Goal: Task Accomplishment & Management: Manage account settings

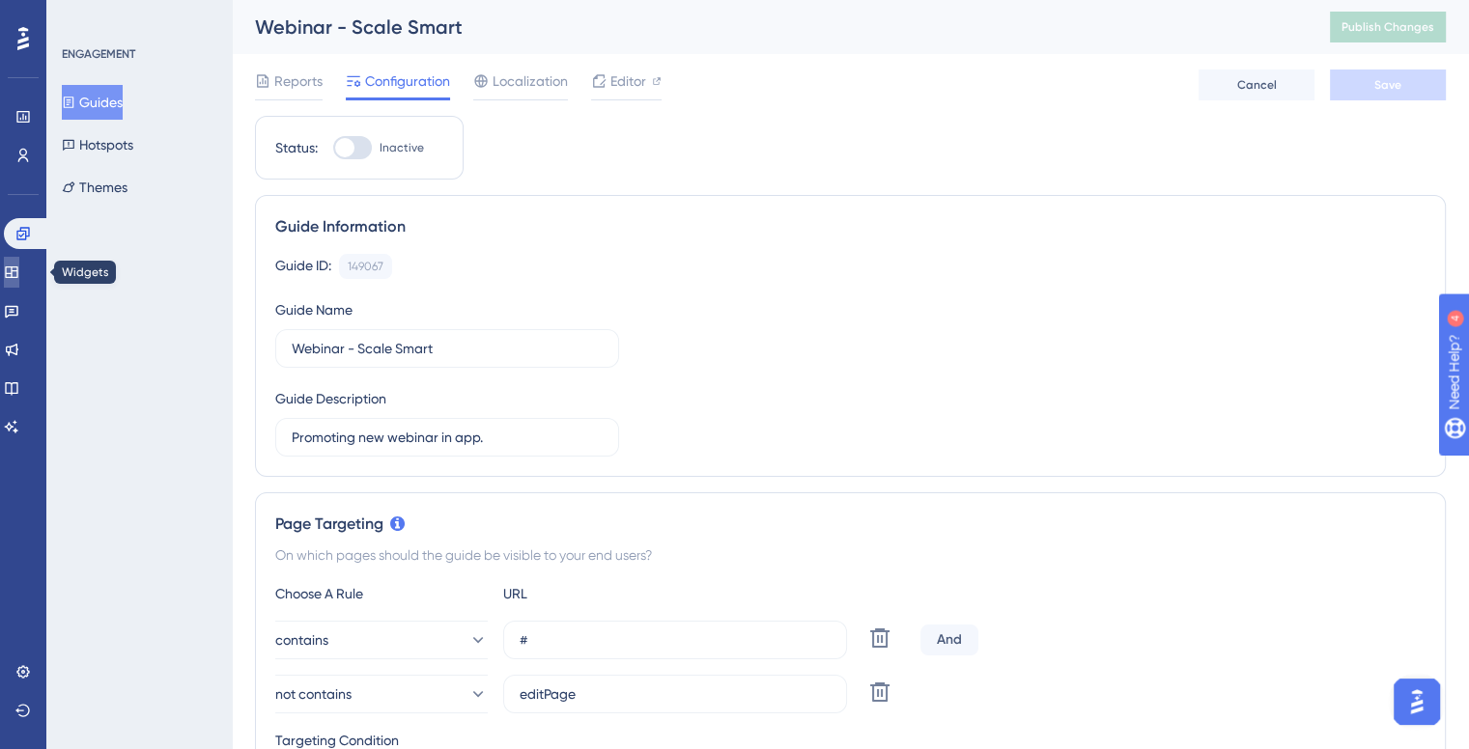
click at [19, 269] on link at bounding box center [11, 272] width 15 height 31
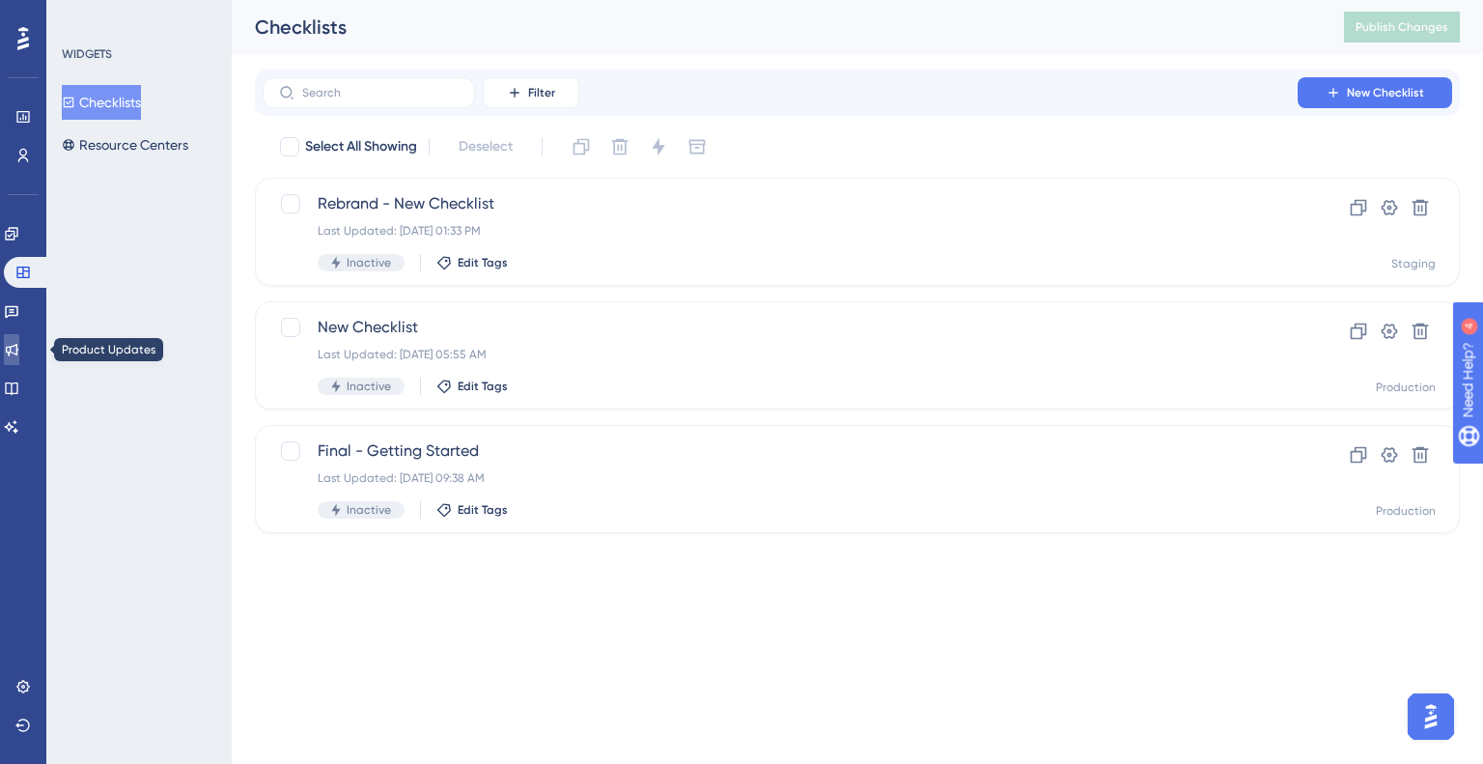
click at [19, 355] on link at bounding box center [11, 349] width 15 height 31
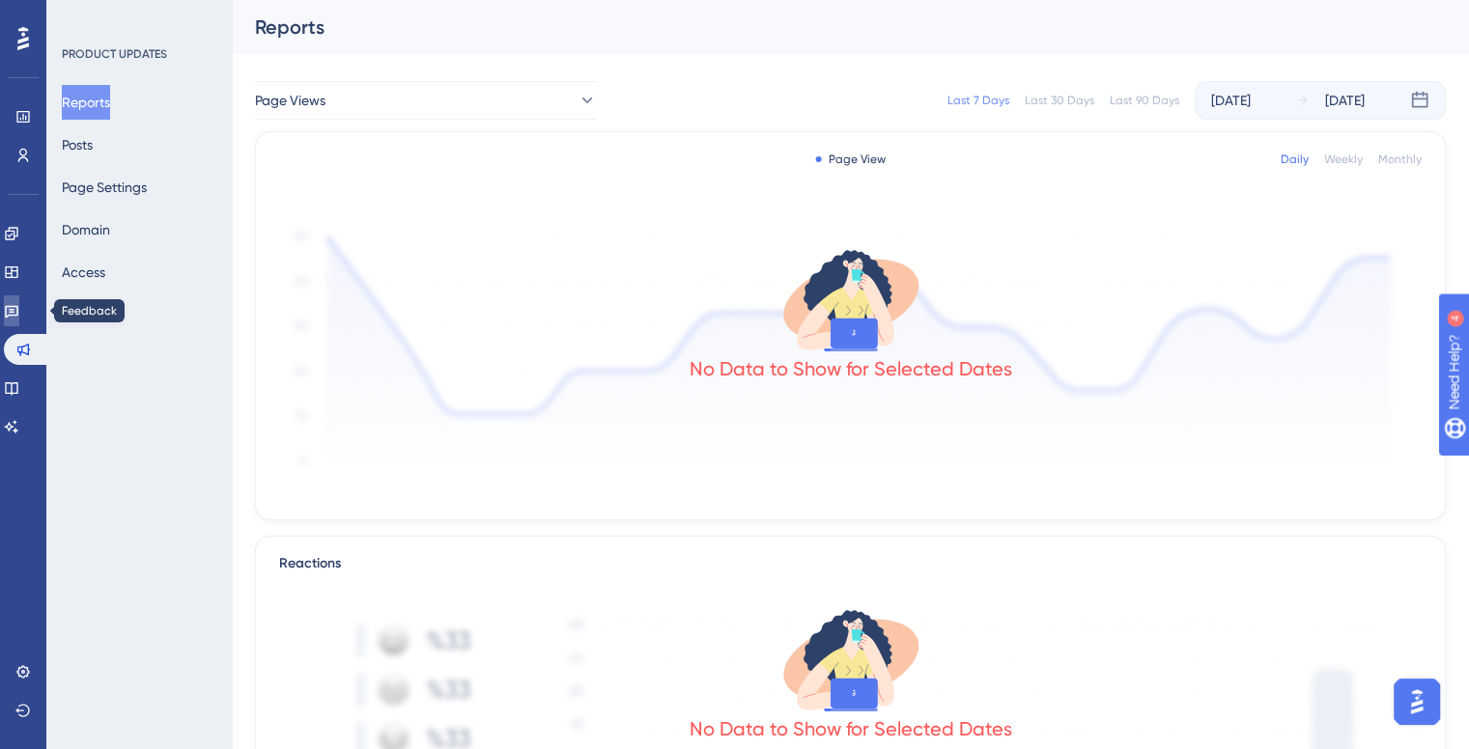
click at [19, 308] on icon at bounding box center [11, 310] width 15 height 15
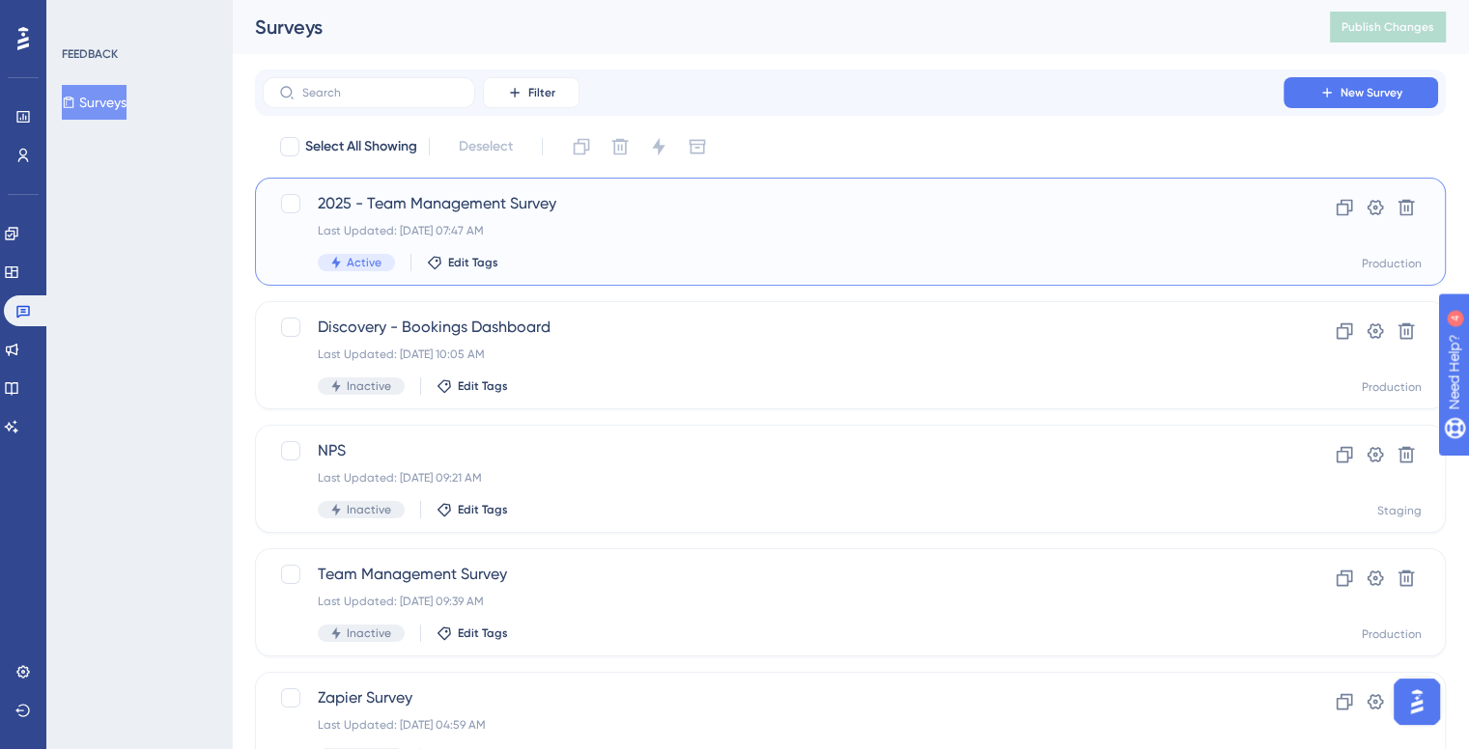
click at [542, 215] on div "2025 - Team Management Survey Last Updated: [DATE] 07:47 AM Active Edit Tags" at bounding box center [773, 231] width 911 height 79
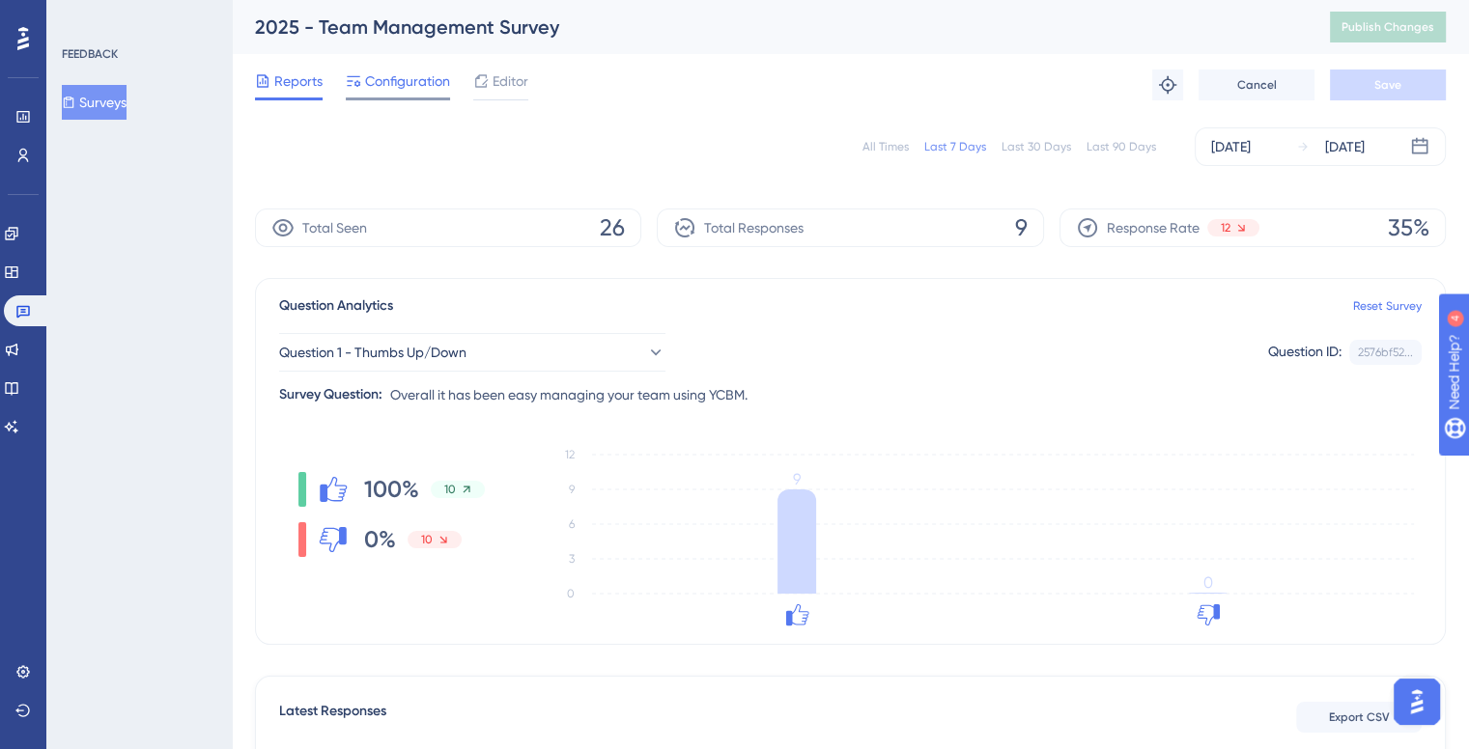
click at [409, 85] on span "Configuration" at bounding box center [407, 81] width 85 height 23
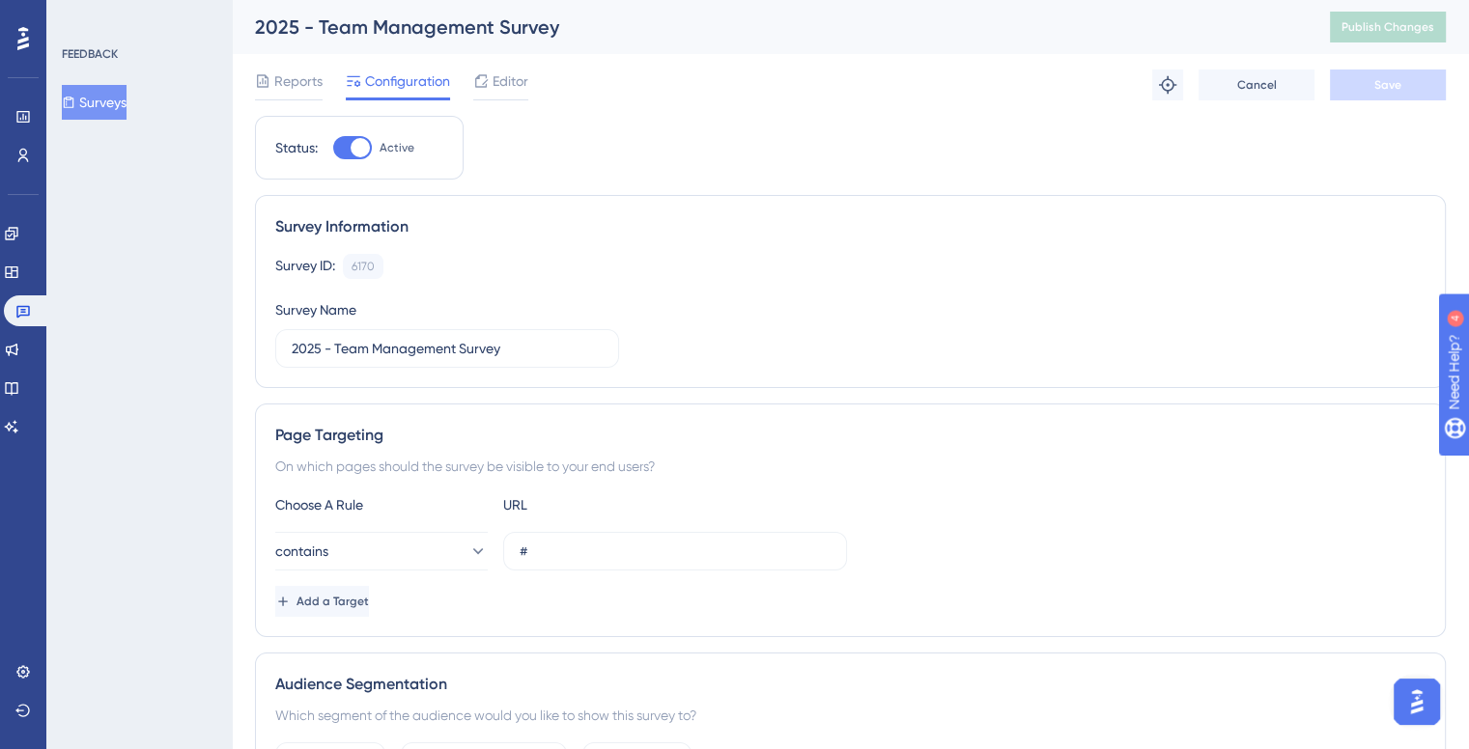
click at [366, 145] on div at bounding box center [360, 147] width 19 height 19
click at [333, 148] on input "Active" at bounding box center [332, 148] width 1 height 1
checkbox input "false"
click at [1408, 84] on button "Save" at bounding box center [1388, 85] width 116 height 31
click at [1379, 30] on span "Publish Changes" at bounding box center [1387, 26] width 93 height 15
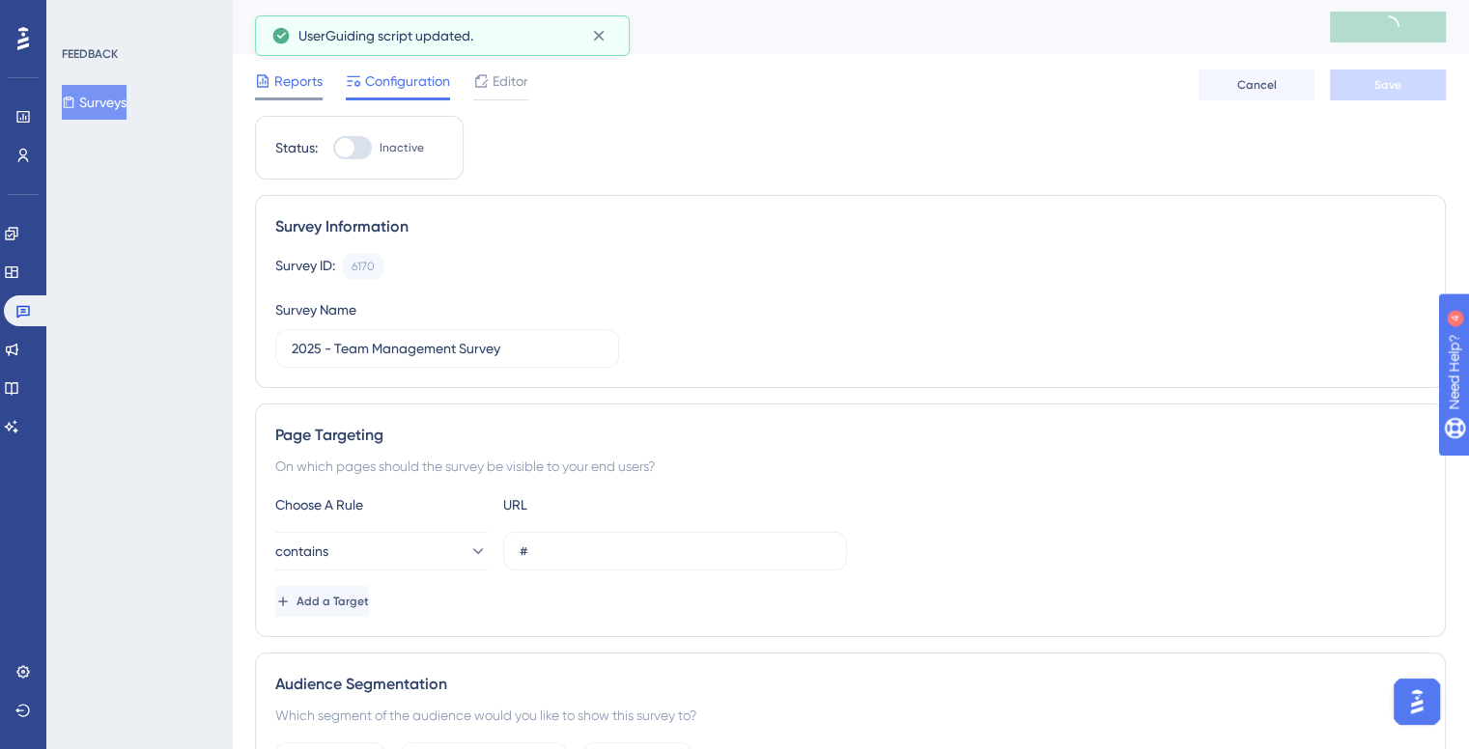
click at [301, 77] on span "Reports" at bounding box center [298, 81] width 48 height 23
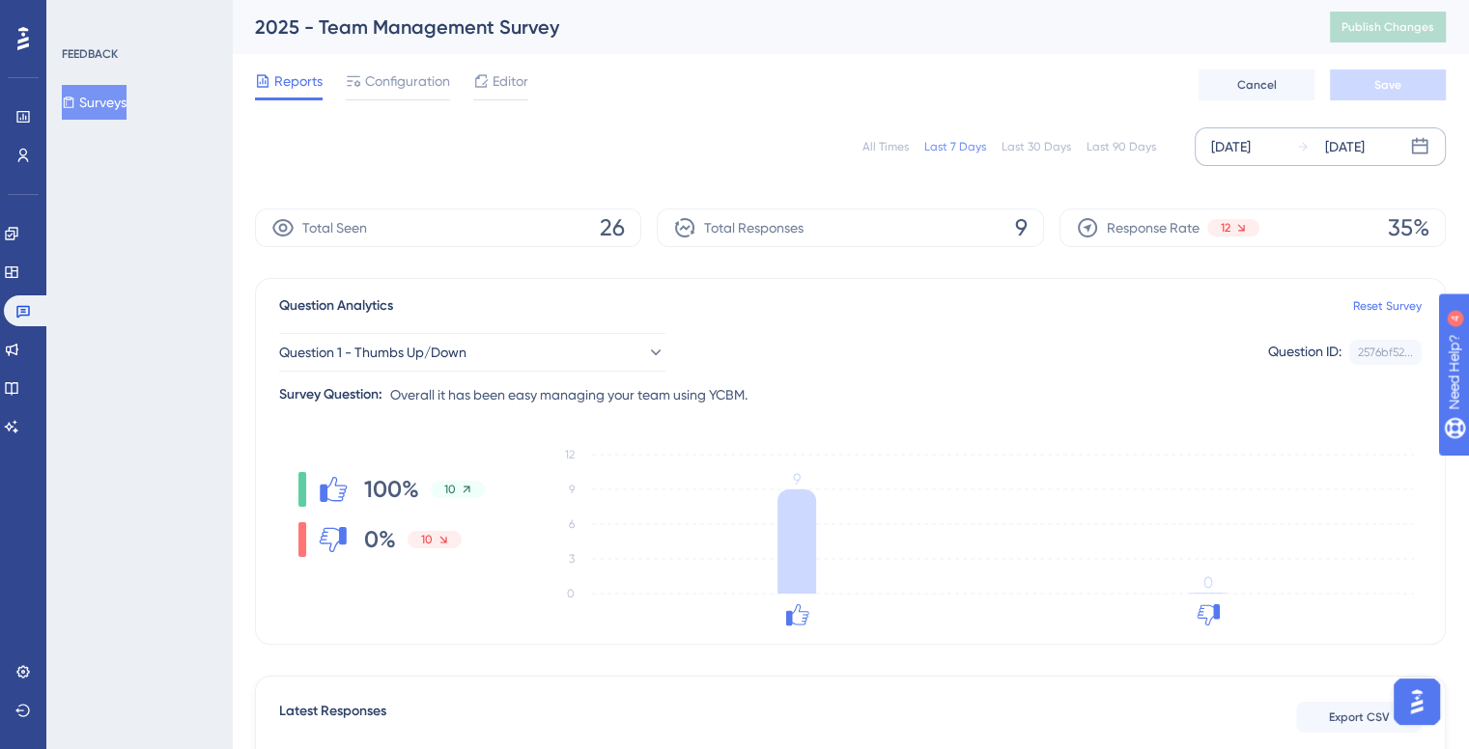
click at [1412, 146] on icon at bounding box center [1420, 146] width 16 height 16
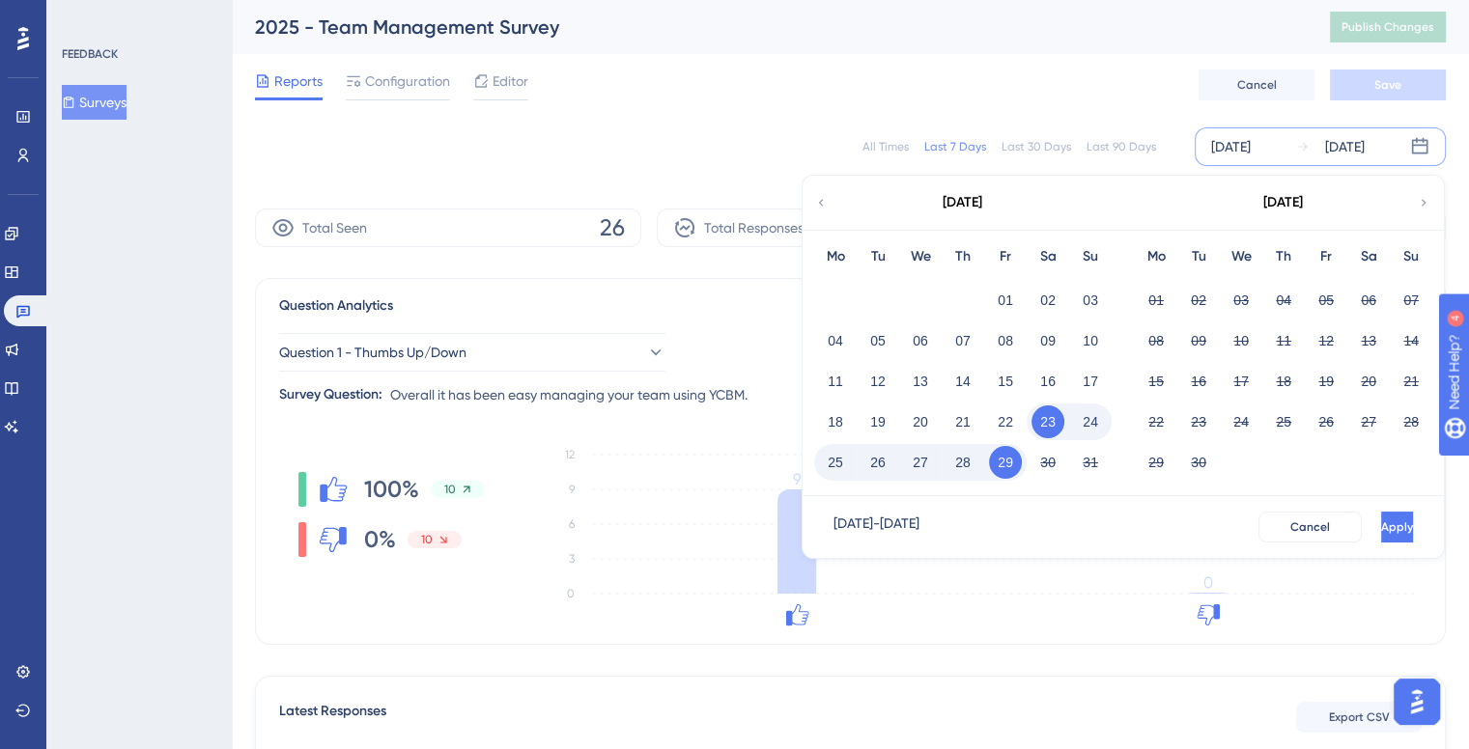
click at [1128, 101] on div "Reports Configuration Editor Cancel Save" at bounding box center [850, 85] width 1191 height 62
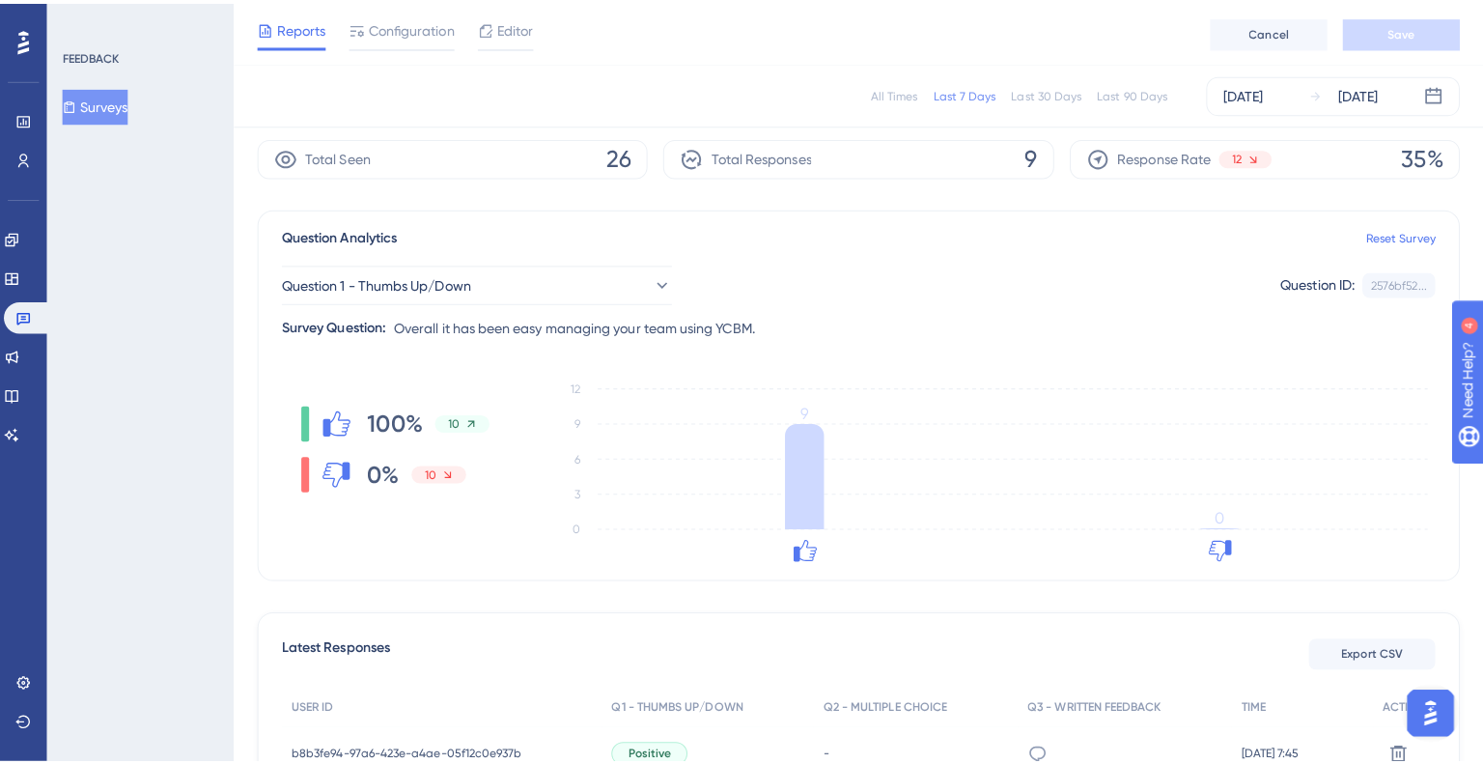
scroll to position [97, 0]
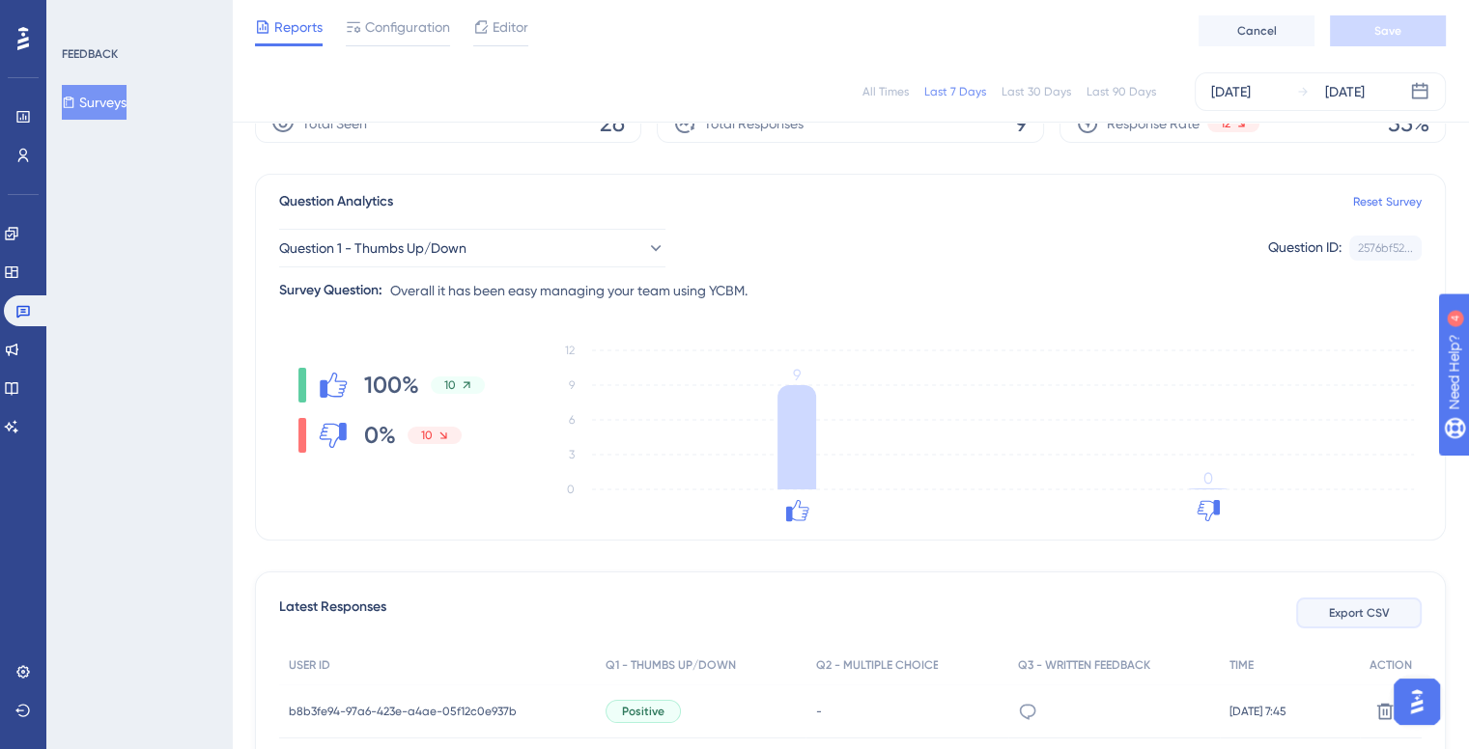
click at [1352, 606] on span "Export CSV" at bounding box center [1359, 613] width 61 height 15
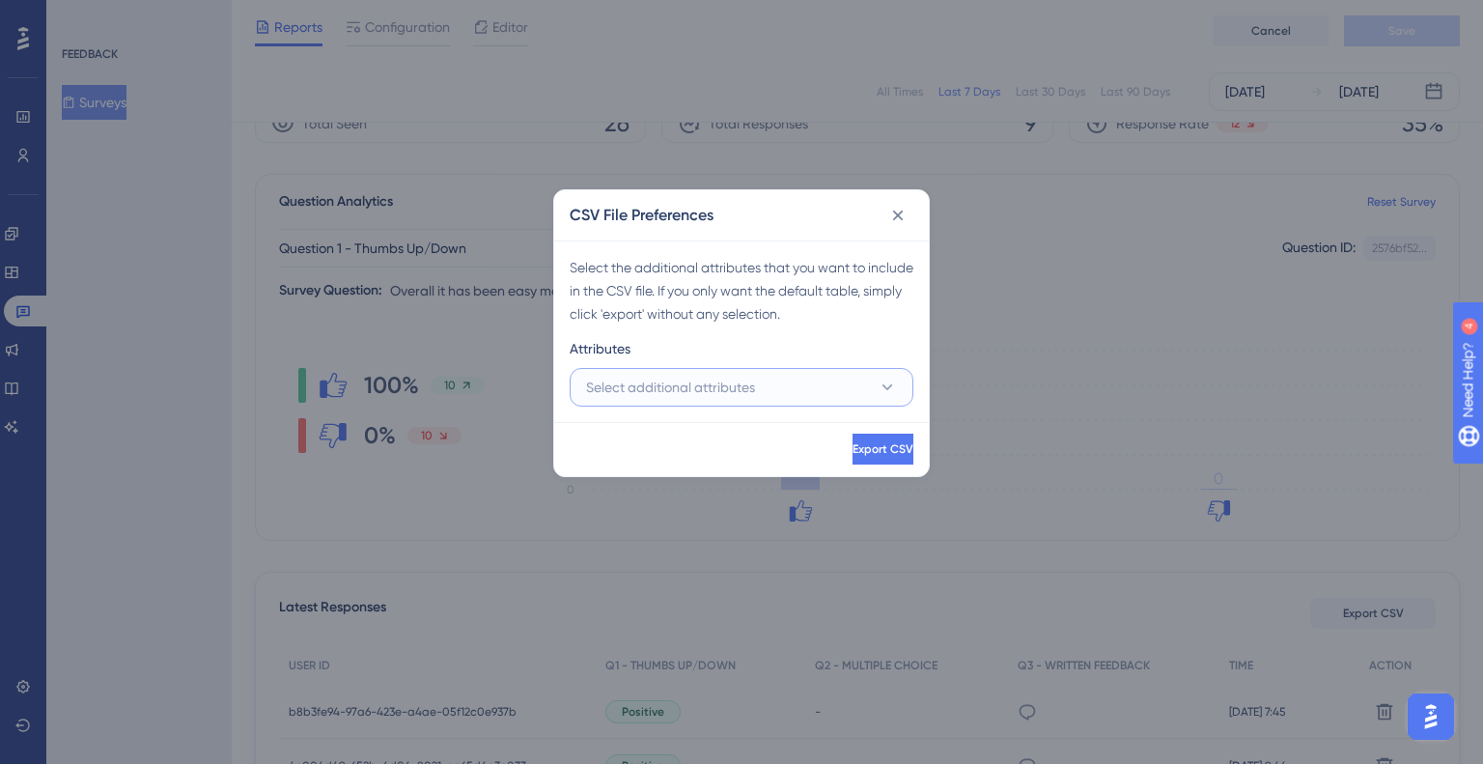
click at [729, 381] on span "Select additional attributes" at bounding box center [670, 387] width 169 height 23
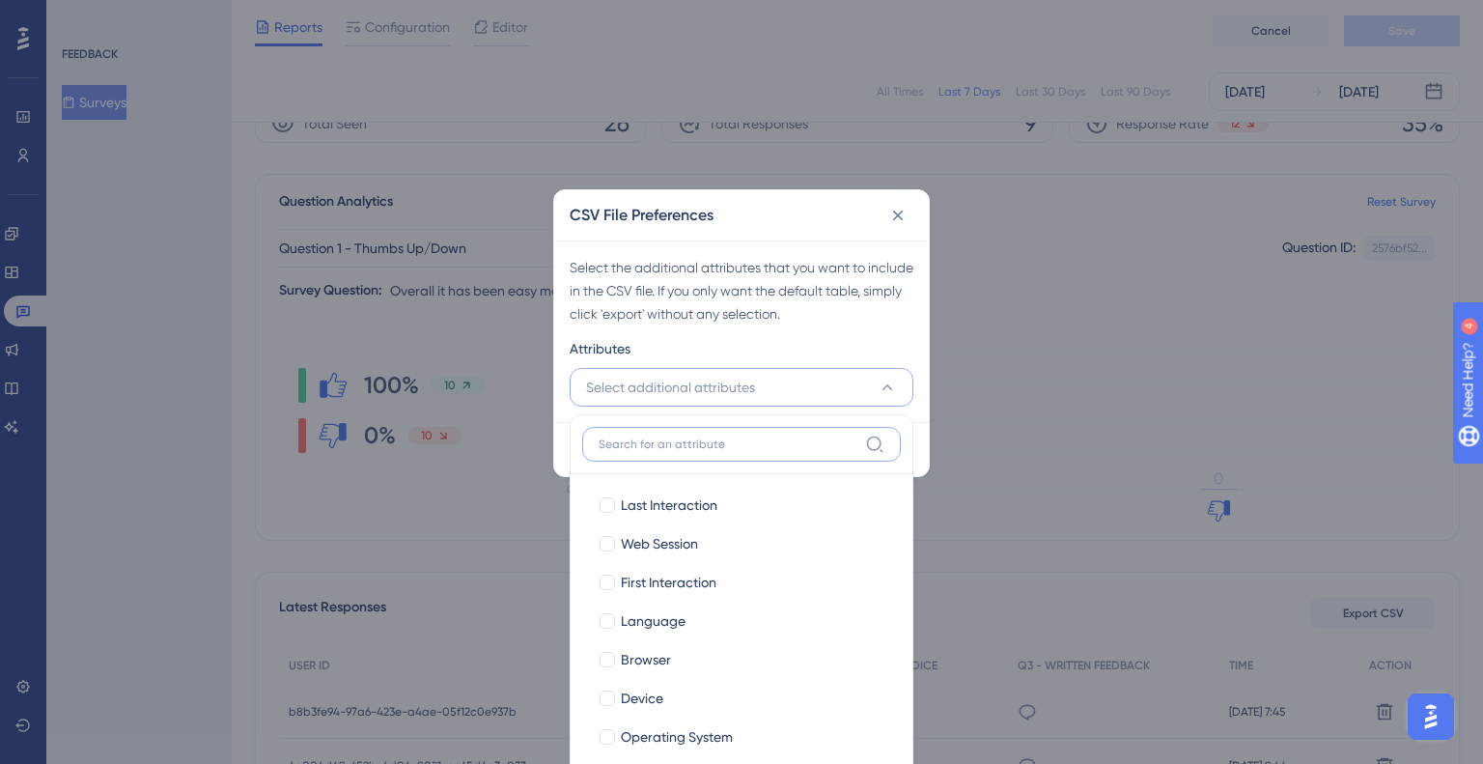
scroll to position [148, 0]
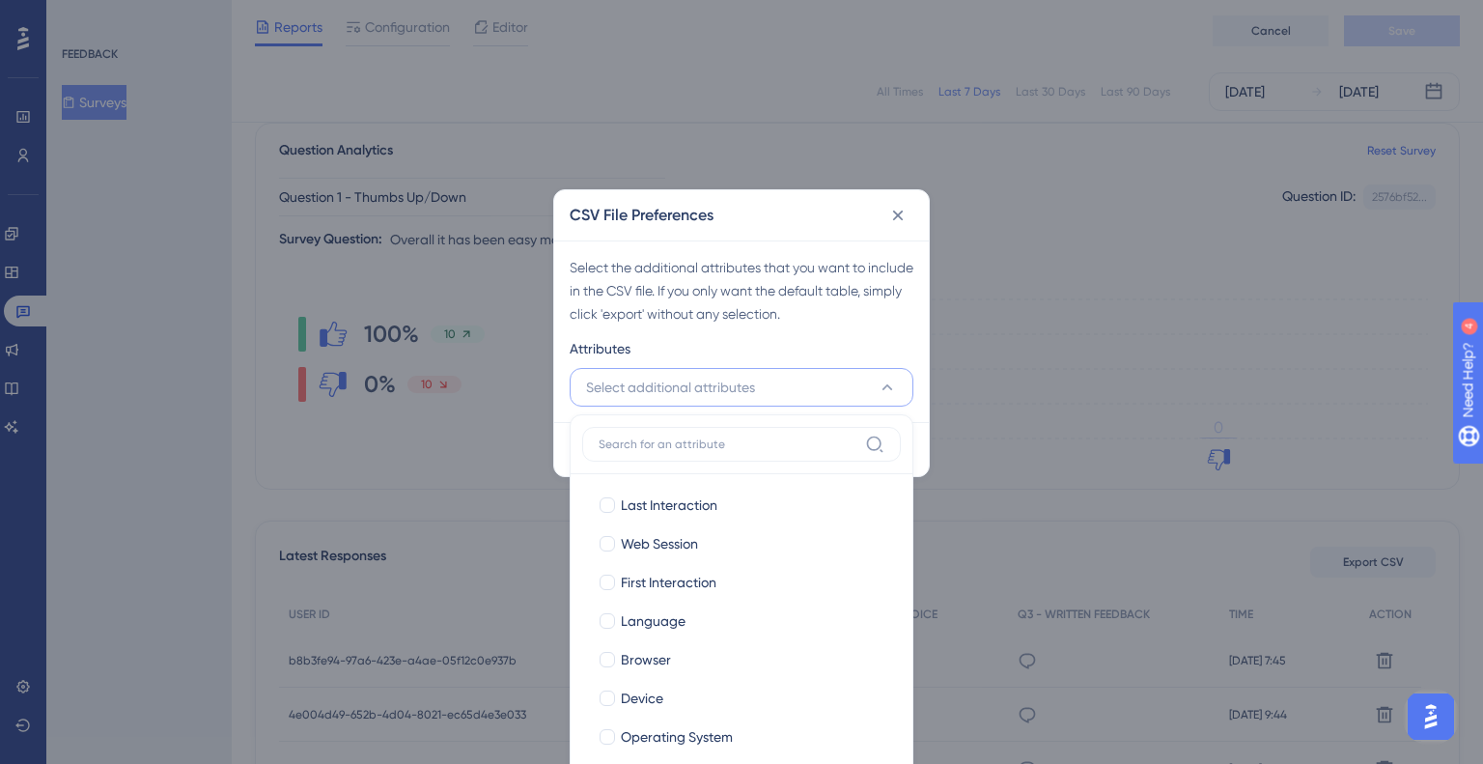
click at [789, 382] on button "Select additional attributes" at bounding box center [742, 387] width 344 height 39
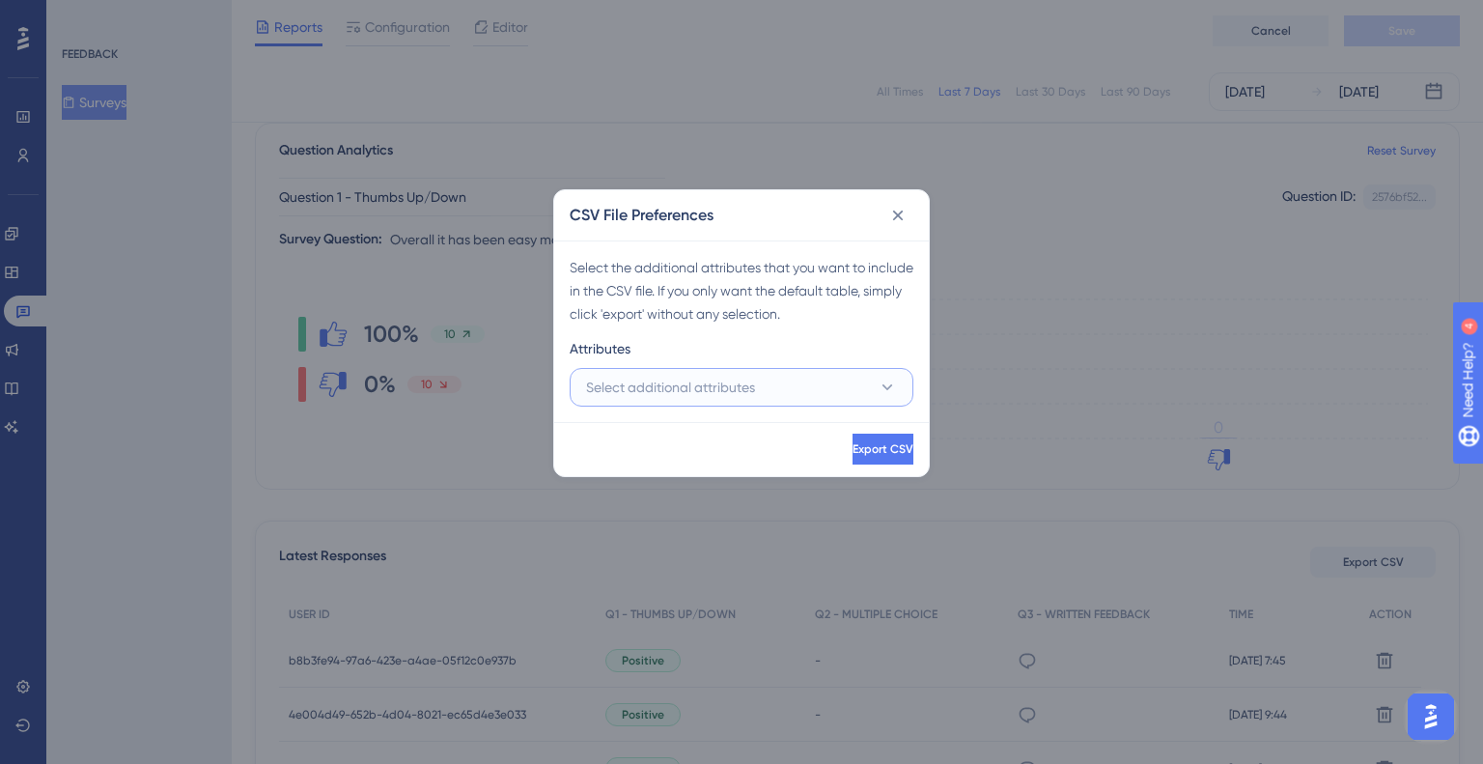
click at [833, 385] on button "Select additional attributes" at bounding box center [742, 387] width 344 height 39
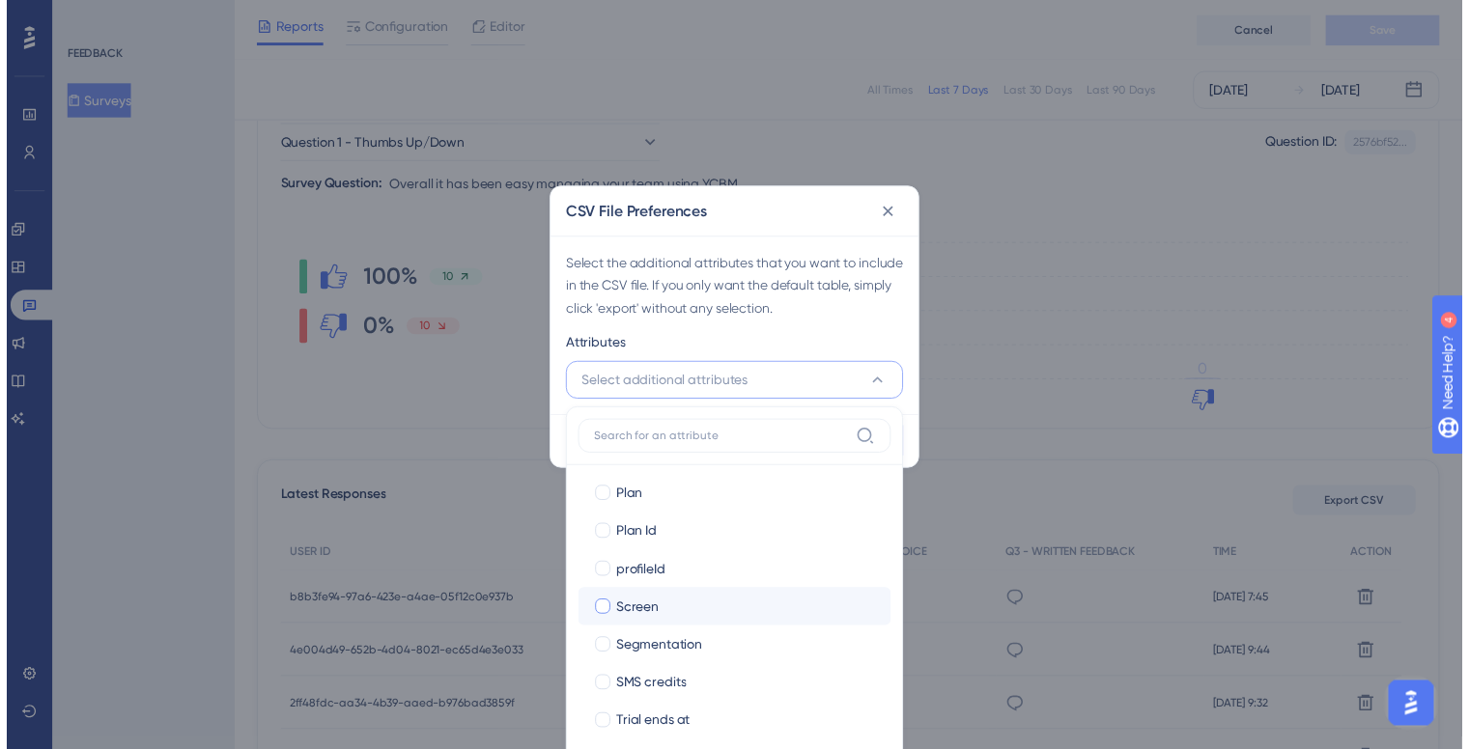
scroll to position [773, 0]
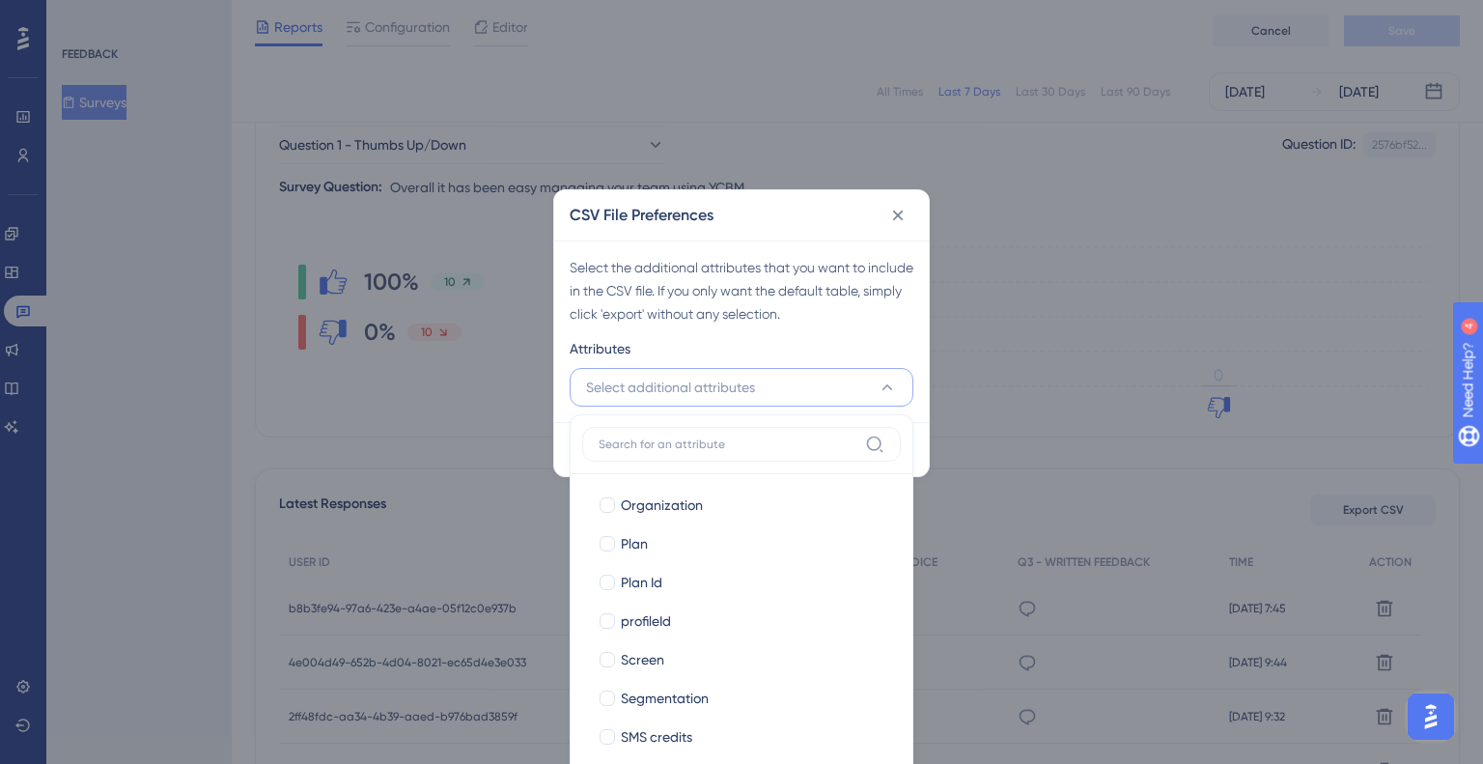
click at [864, 327] on div "Select the additional attributes that you want to include in the CSV file. If y…" at bounding box center [741, 331] width 375 height 182
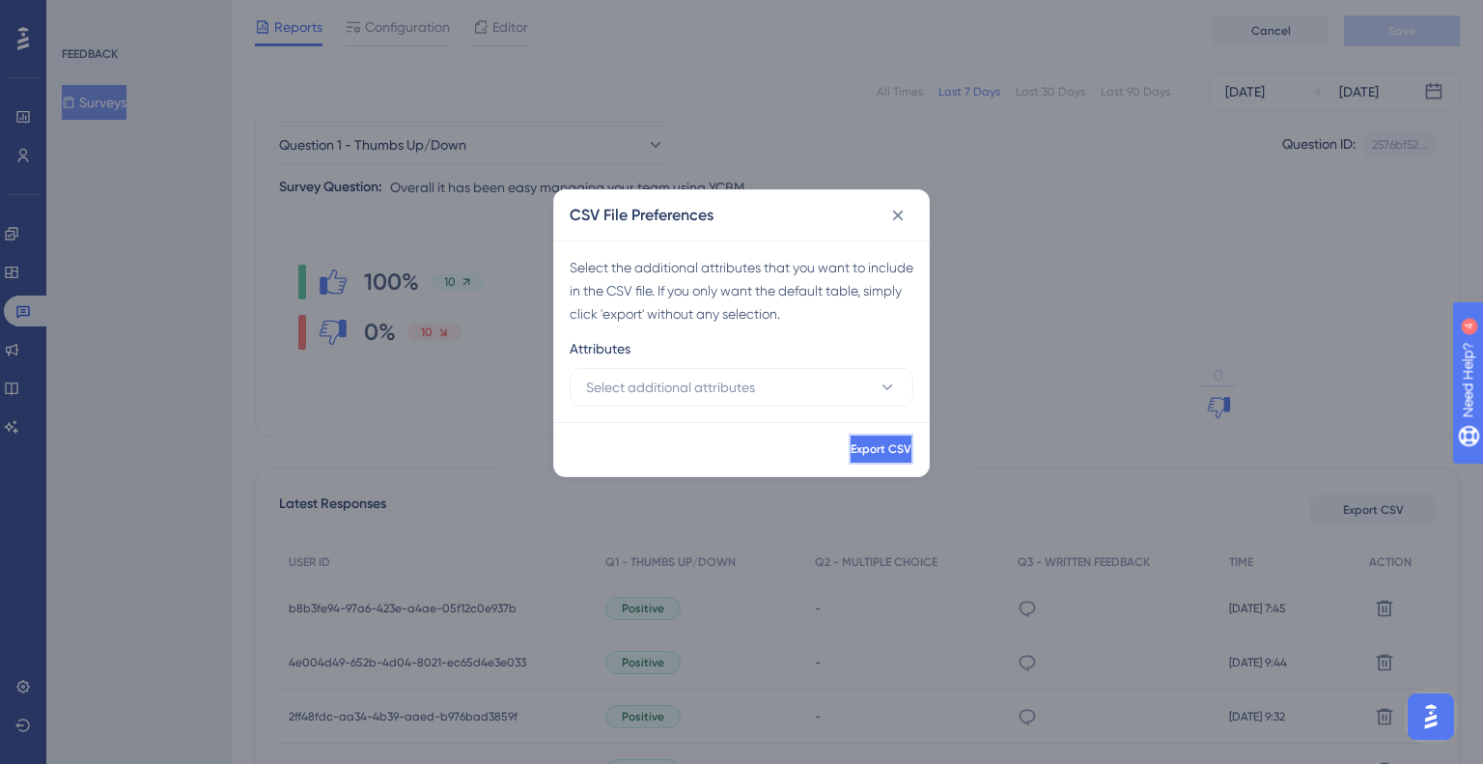
click at [857, 452] on span "Export CSV" at bounding box center [881, 448] width 61 height 15
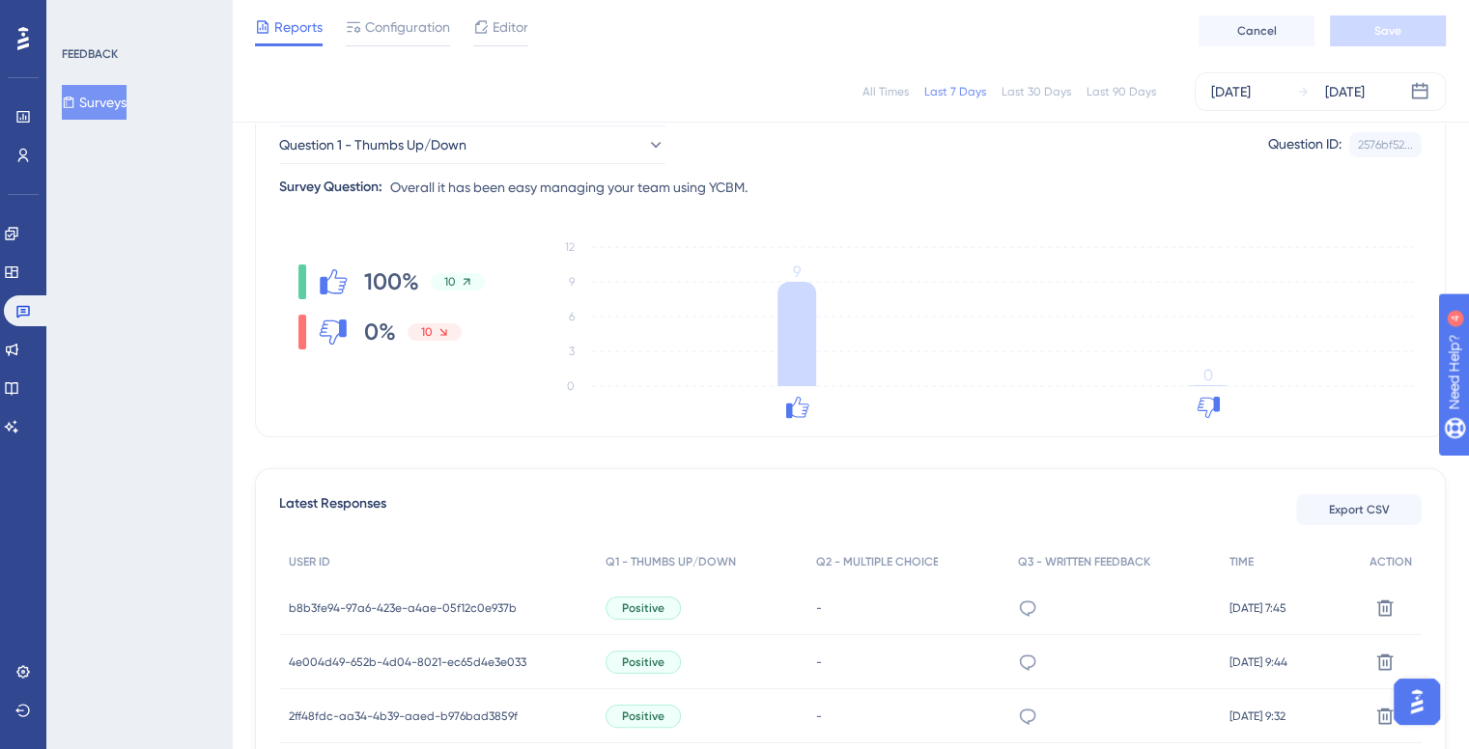
click at [1384, 226] on div "Question Analytics Reset Survey Question 1 - Thumbs Up/Down Question ID: 2576bf…" at bounding box center [850, 253] width 1191 height 367
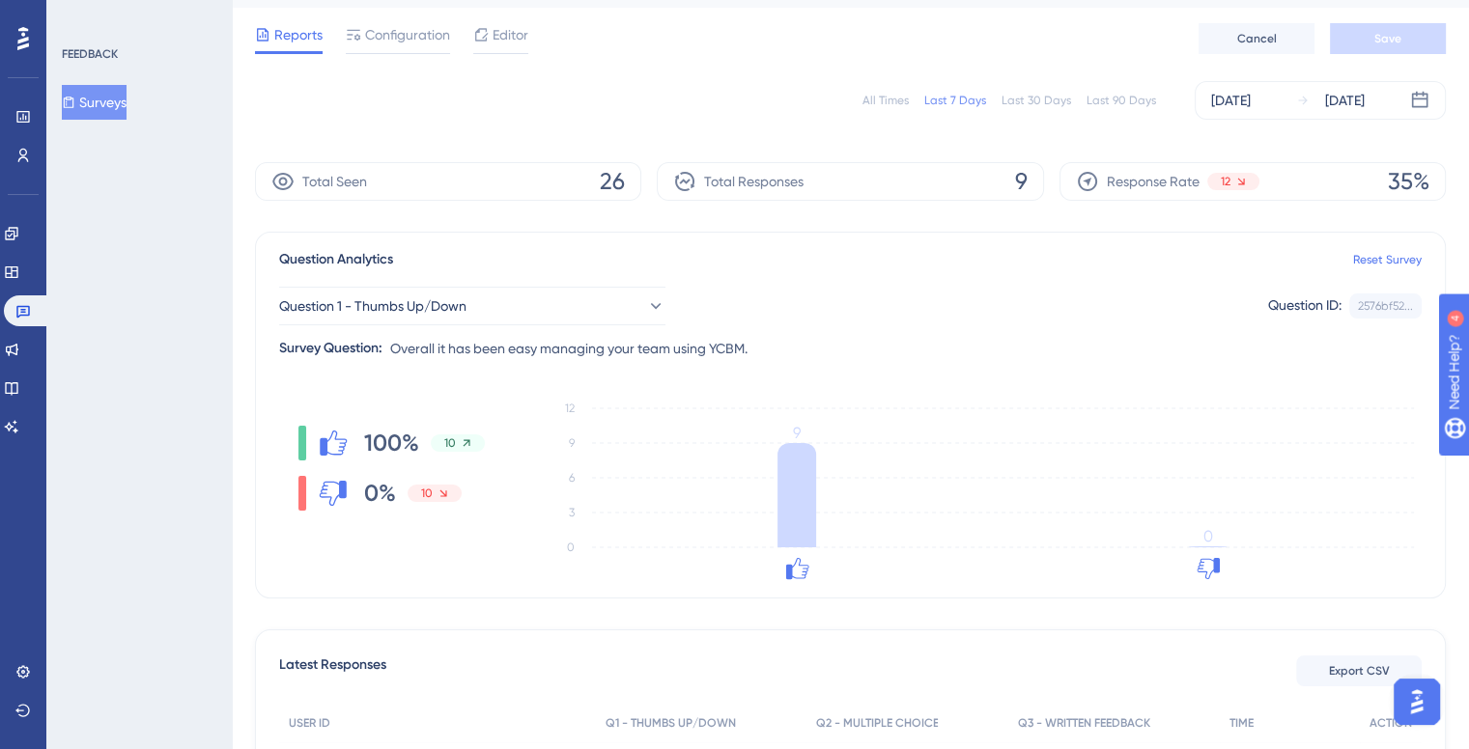
scroll to position [0, 0]
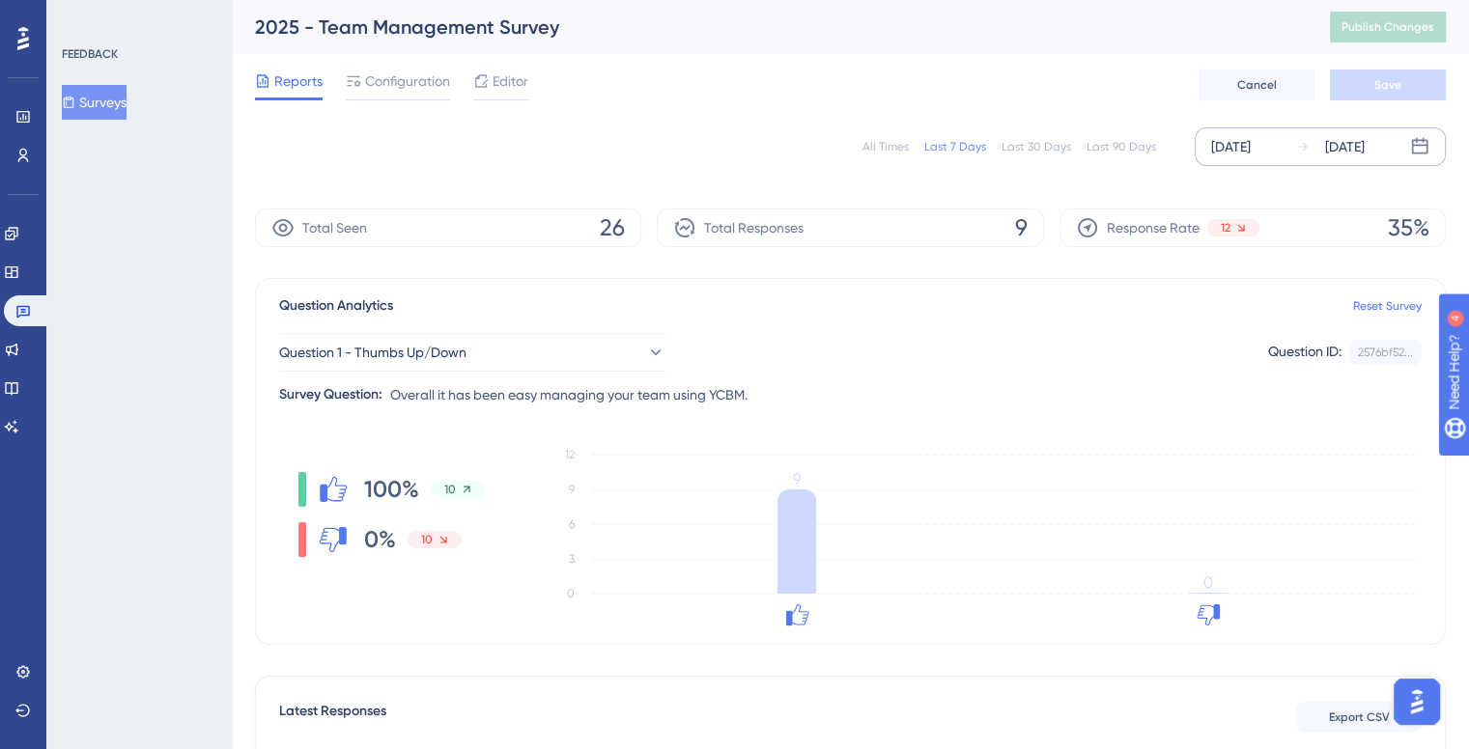
click at [1251, 150] on div "[DATE]" at bounding box center [1231, 146] width 40 height 23
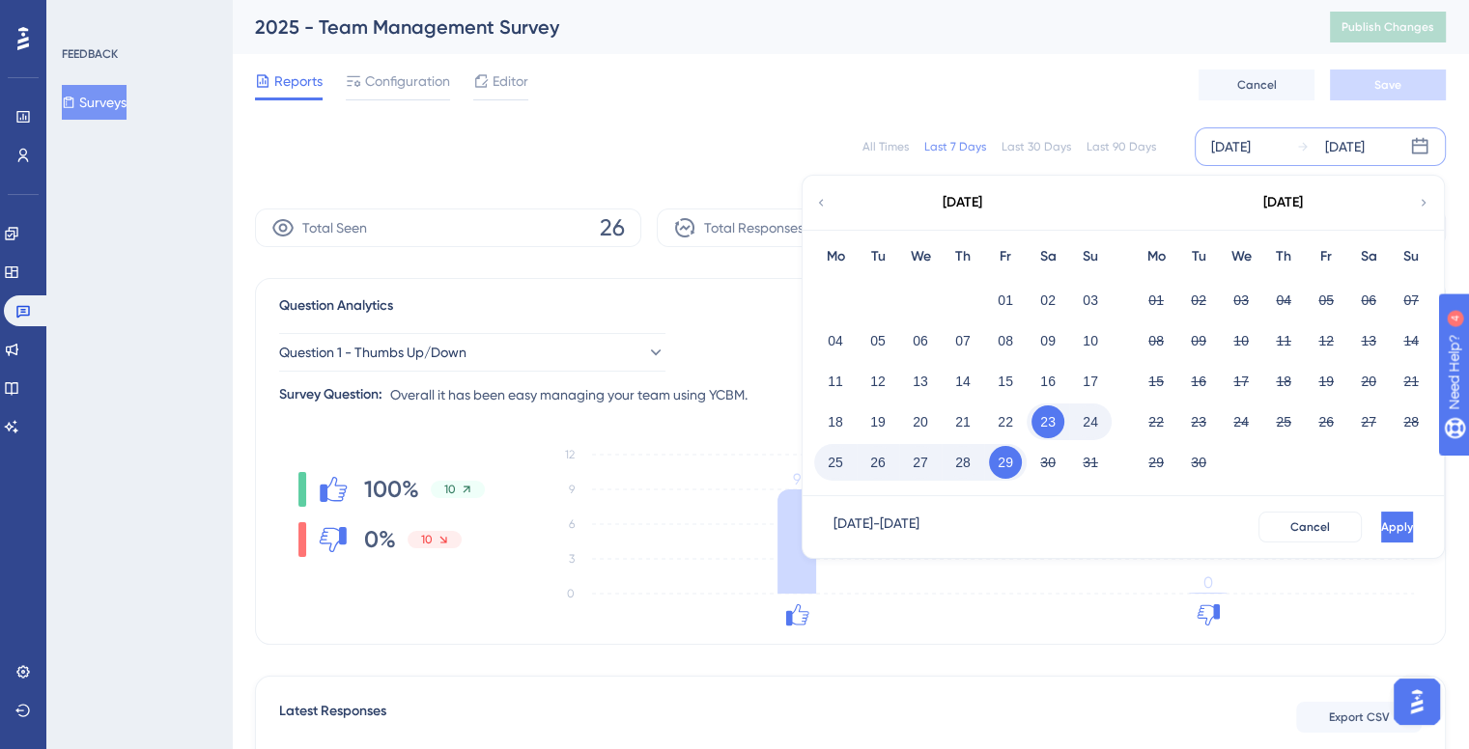
click at [828, 192] on div "[DATE]" at bounding box center [962, 203] width 319 height 54
click at [1012, 296] on button "01" at bounding box center [1005, 300] width 33 height 33
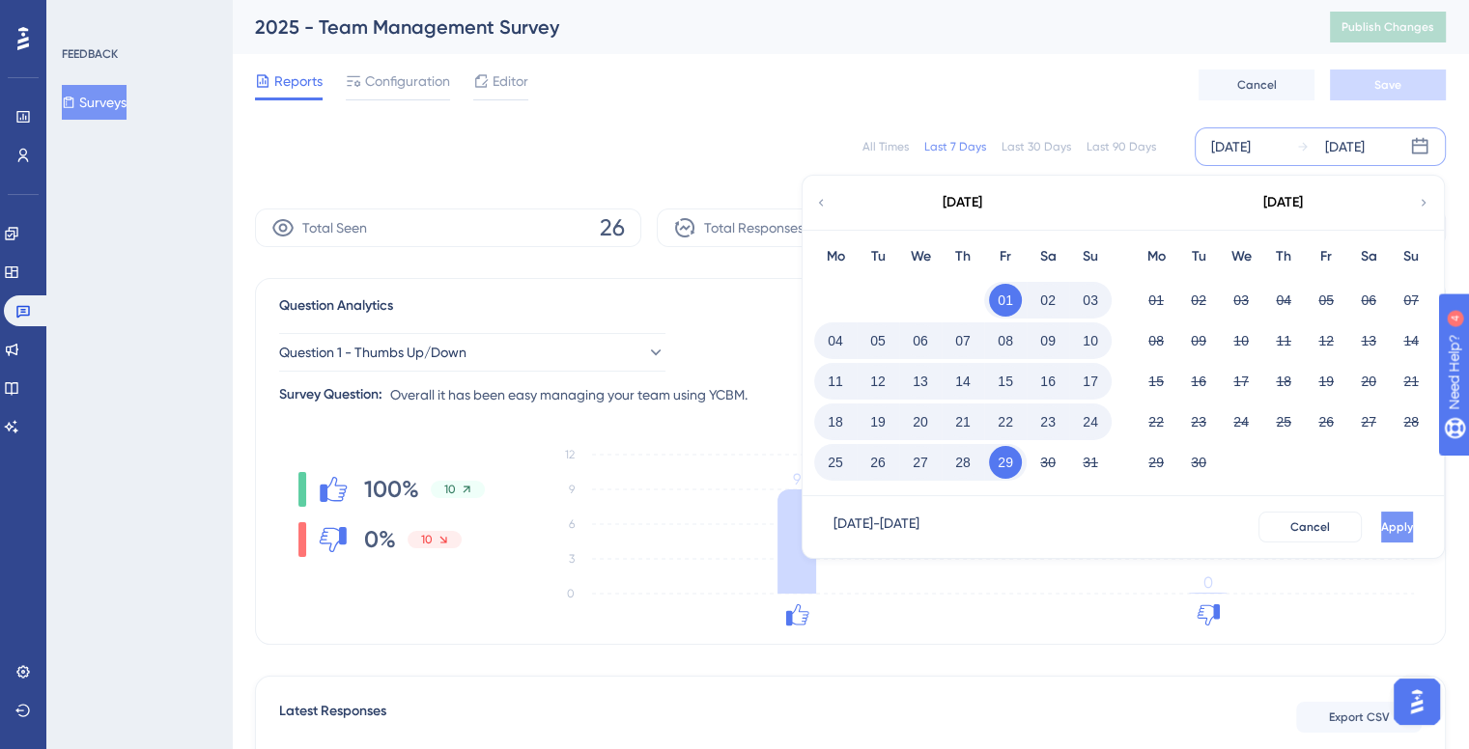
click at [1381, 532] on span "Apply" at bounding box center [1397, 527] width 32 height 15
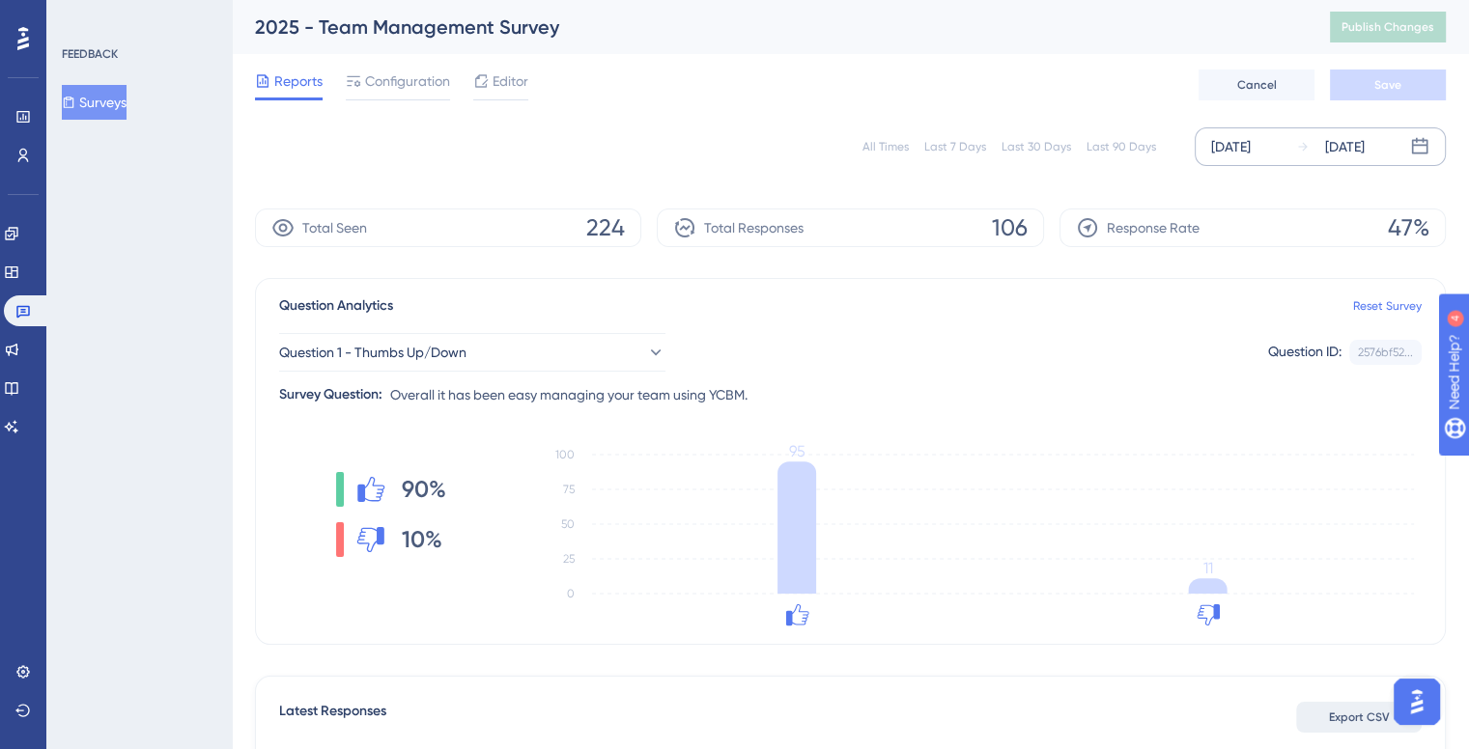
click at [1356, 713] on span "Export CSV" at bounding box center [1359, 717] width 61 height 15
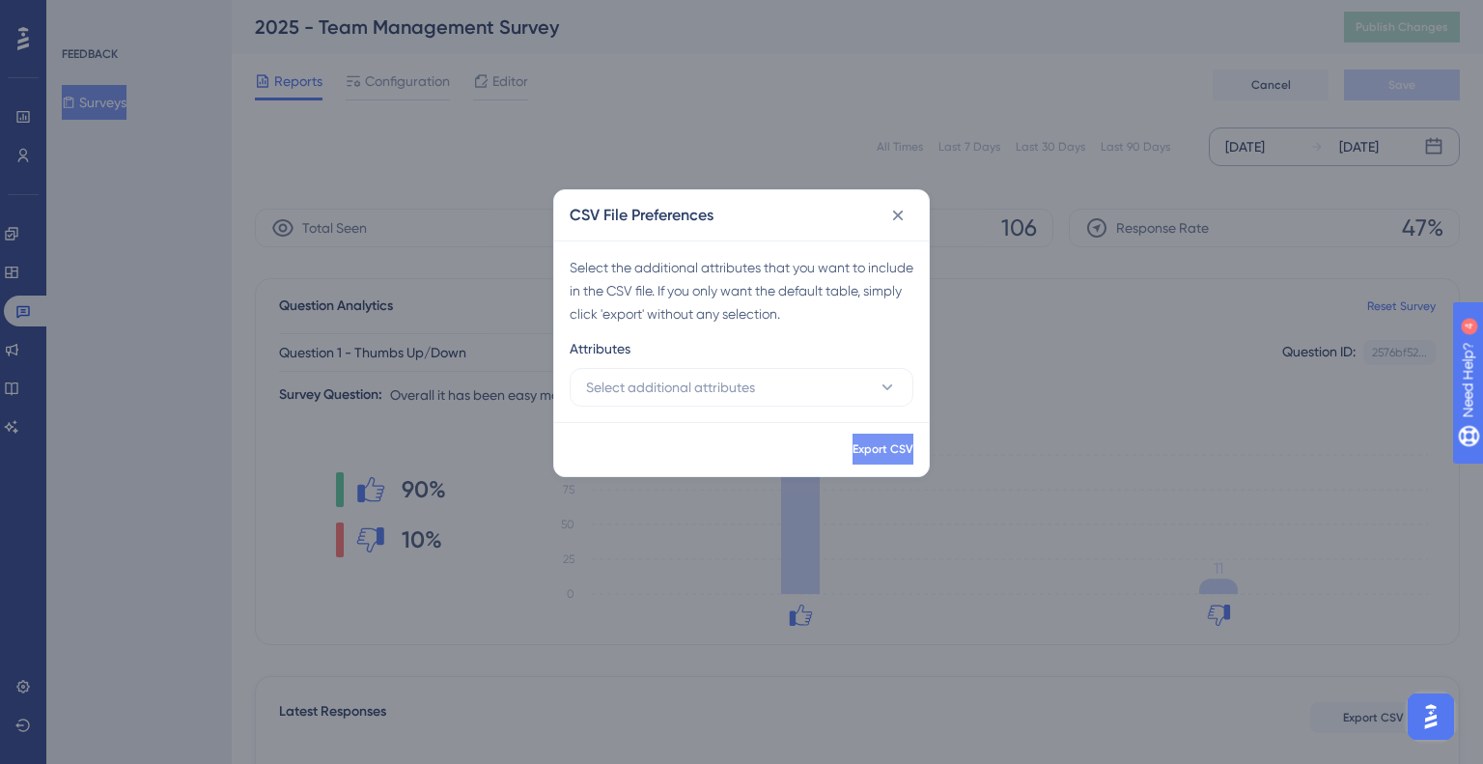
click at [853, 454] on span "Export CSV" at bounding box center [883, 448] width 61 height 15
